Goal: Information Seeking & Learning: Learn about a topic

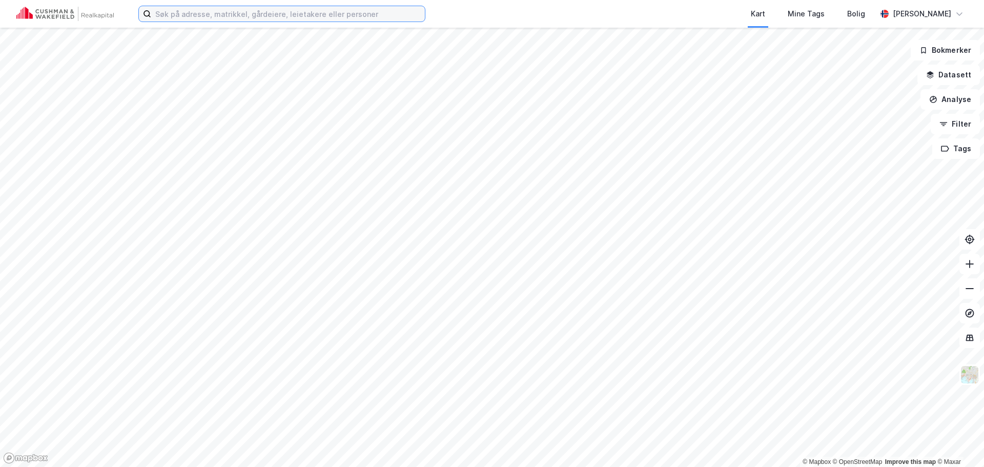
click at [266, 15] on input at bounding box center [288, 13] width 274 height 15
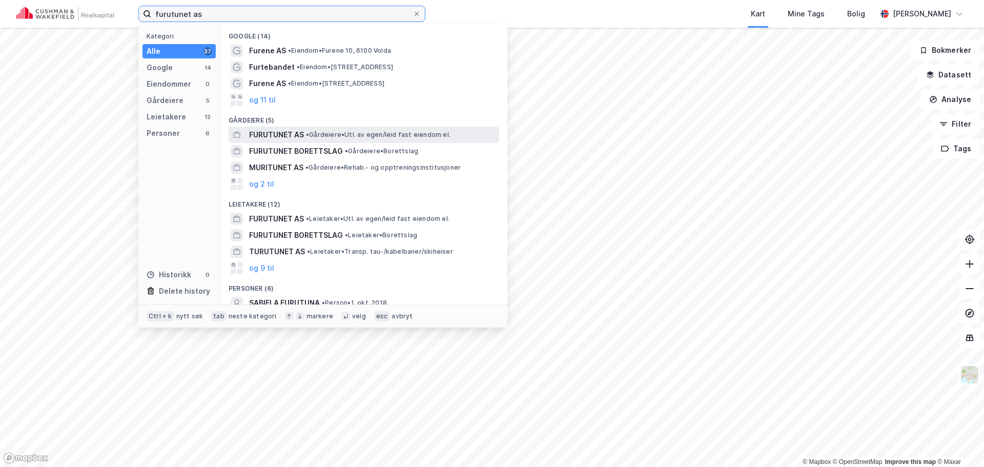
type input "furutunet as"
click at [285, 131] on span "FURUTUNET AS" at bounding box center [276, 135] width 55 height 12
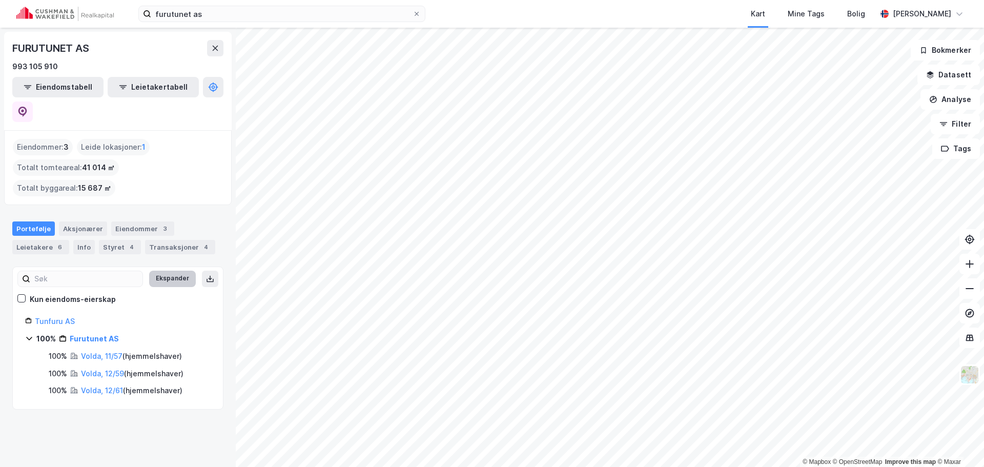
click at [173, 271] on button "Ekspander" at bounding box center [172, 279] width 47 height 16
